Goal: Task Accomplishment & Management: Manage account settings

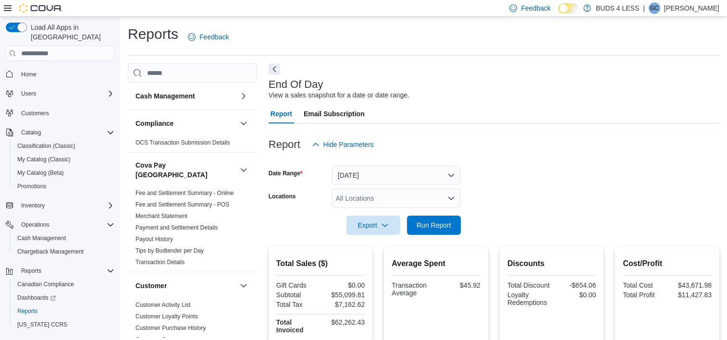
scroll to position [361, 0]
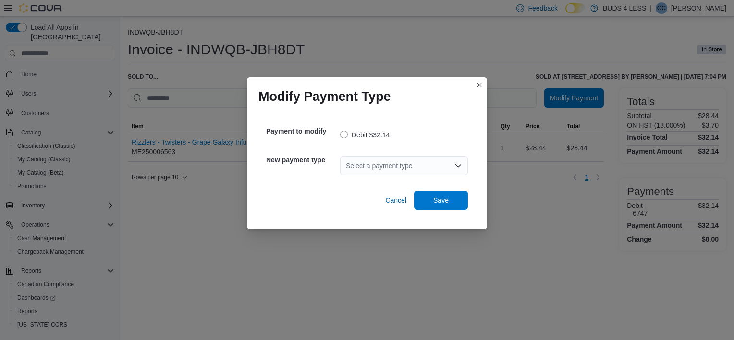
click at [397, 161] on div "Select a payment type" at bounding box center [404, 165] width 128 height 19
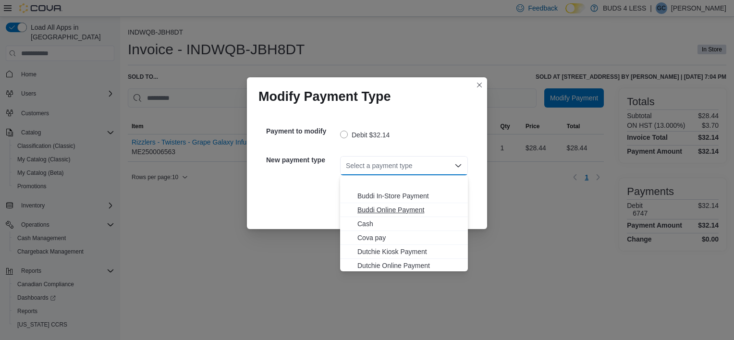
scroll to position [113, 0]
click at [377, 256] on button "UBI Online Payment" at bounding box center [404, 251] width 128 height 14
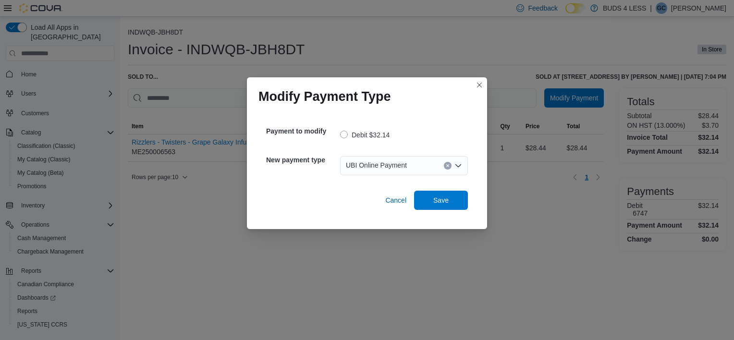
drag, startPoint x: 385, startPoint y: 164, endPoint x: 385, endPoint y: 170, distance: 5.8
click at [386, 164] on span "UBI Online Payment" at bounding box center [376, 166] width 61 height 12
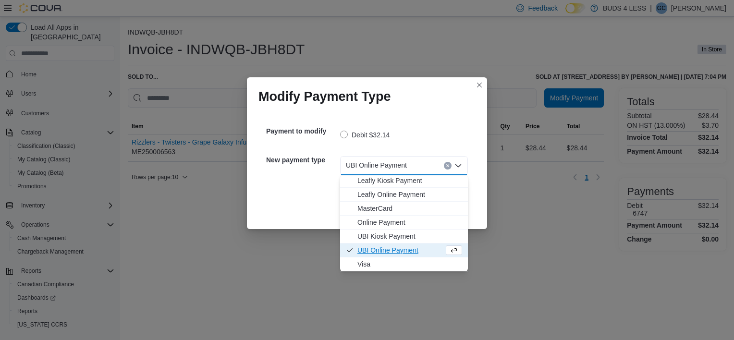
click at [373, 261] on span "Visa" at bounding box center [410, 265] width 105 height 10
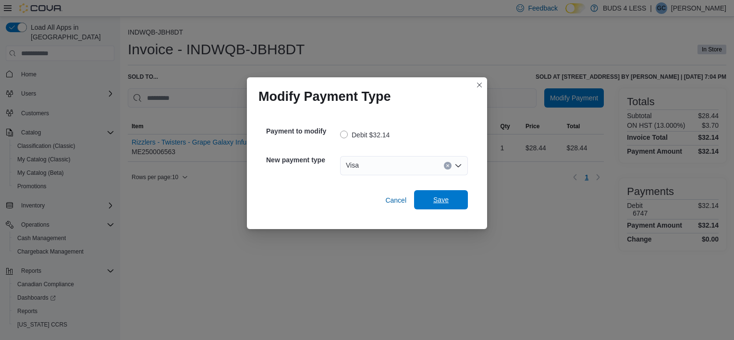
click at [447, 199] on span "Save" at bounding box center [441, 200] width 15 height 10
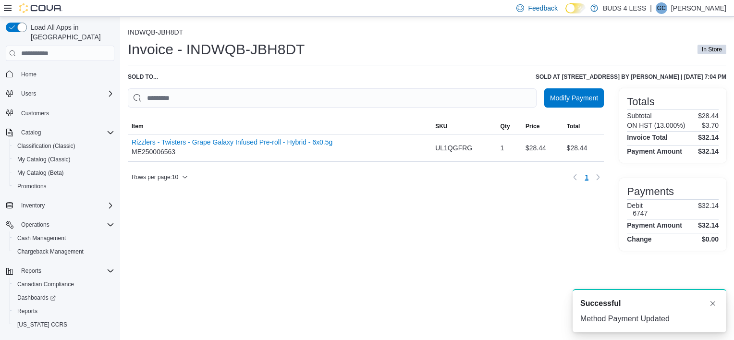
scroll to position [0, 0]
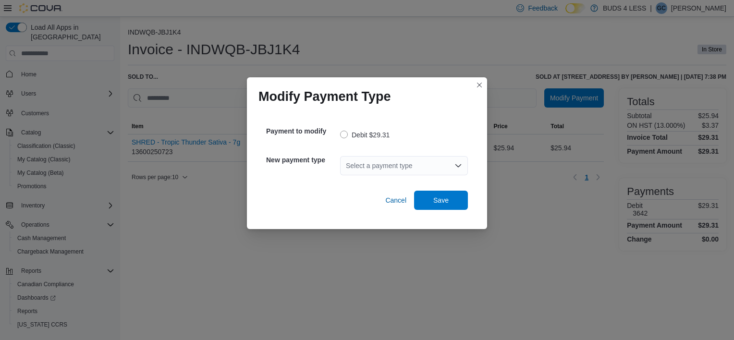
click at [369, 170] on div "Select a payment type" at bounding box center [404, 165] width 128 height 19
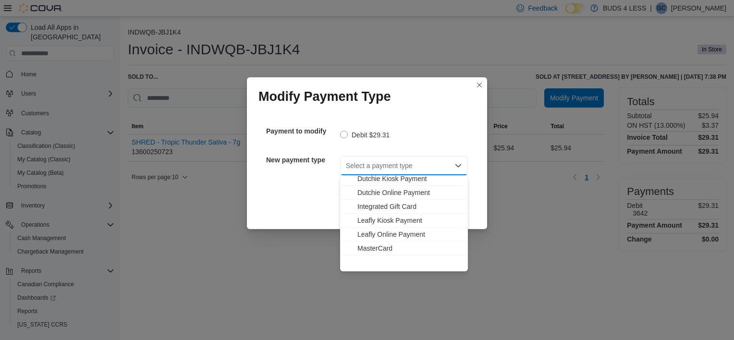
scroll to position [113, 0]
click at [374, 209] on span "MasterCard" at bounding box center [410, 209] width 105 height 10
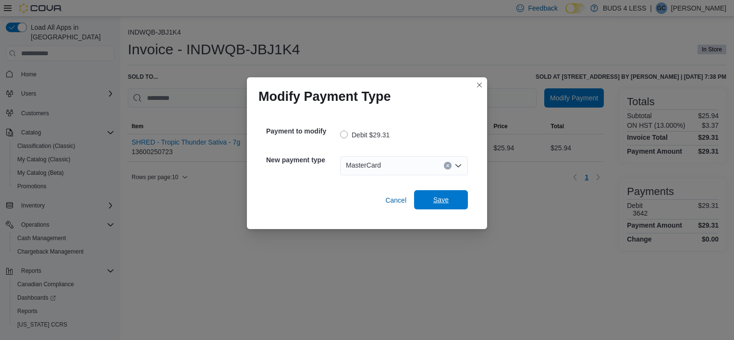
click at [426, 200] on span "Save" at bounding box center [441, 199] width 42 height 19
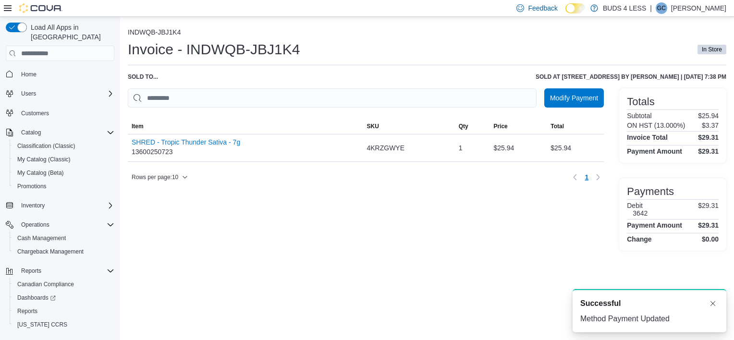
scroll to position [0, 0]
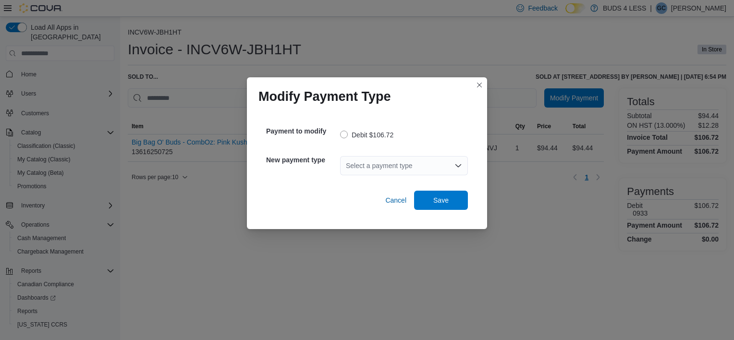
click at [406, 157] on div "Select a payment type" at bounding box center [404, 165] width 128 height 19
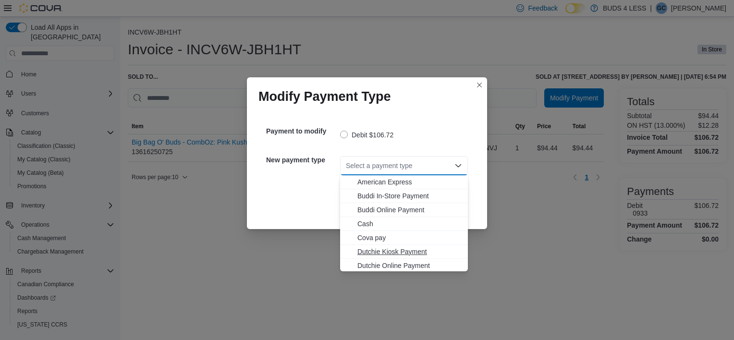
scroll to position [113, 0]
click at [381, 208] on span "MasterCard" at bounding box center [410, 209] width 105 height 10
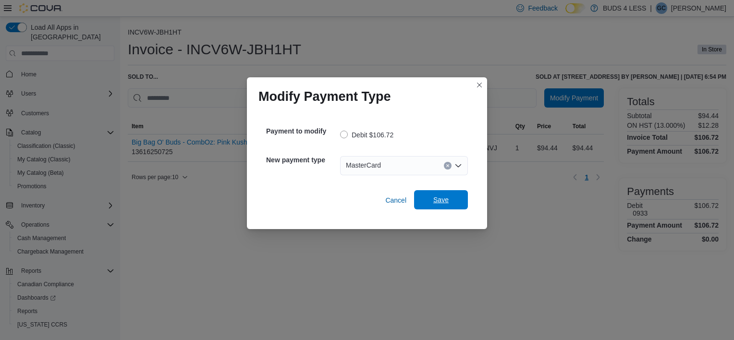
click at [433, 204] on span "Save" at bounding box center [441, 199] width 42 height 19
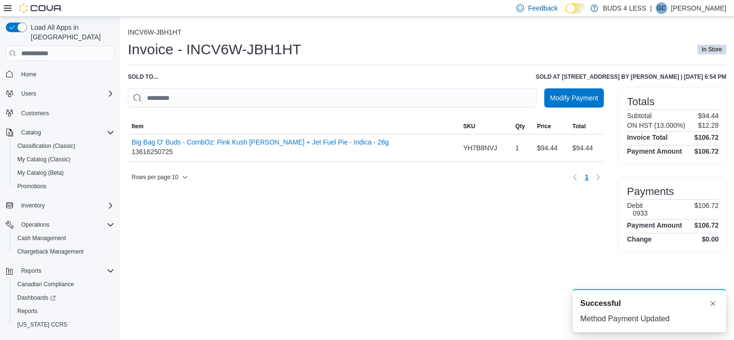
scroll to position [0, 0]
